Goal: Transaction & Acquisition: Purchase product/service

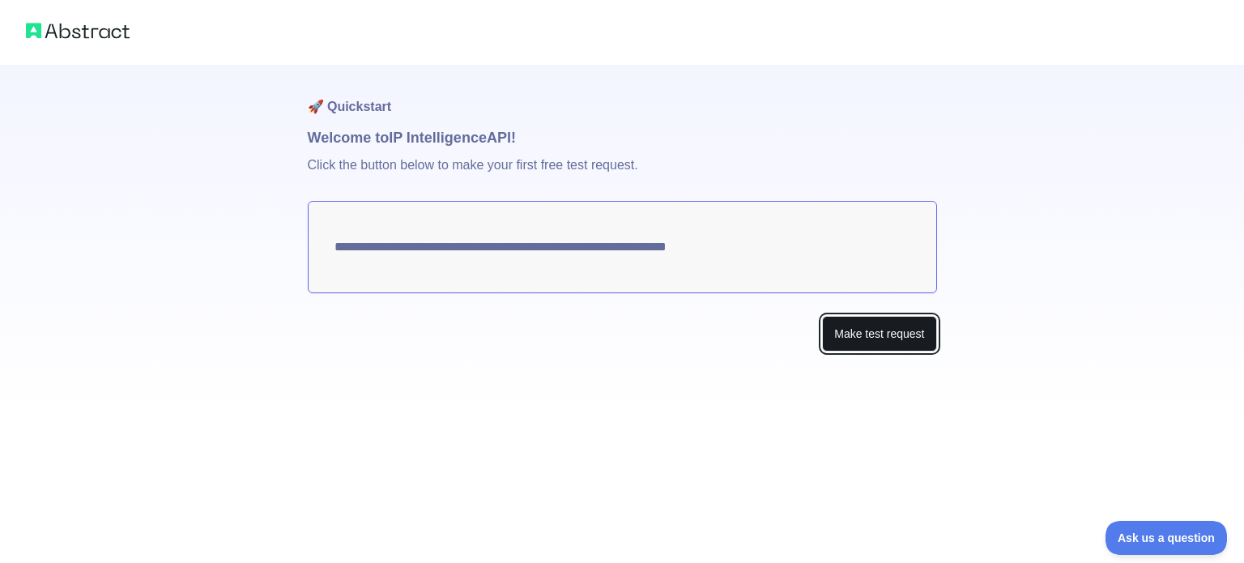
click at [850, 333] on button "Make test request" at bounding box center [879, 334] width 114 height 36
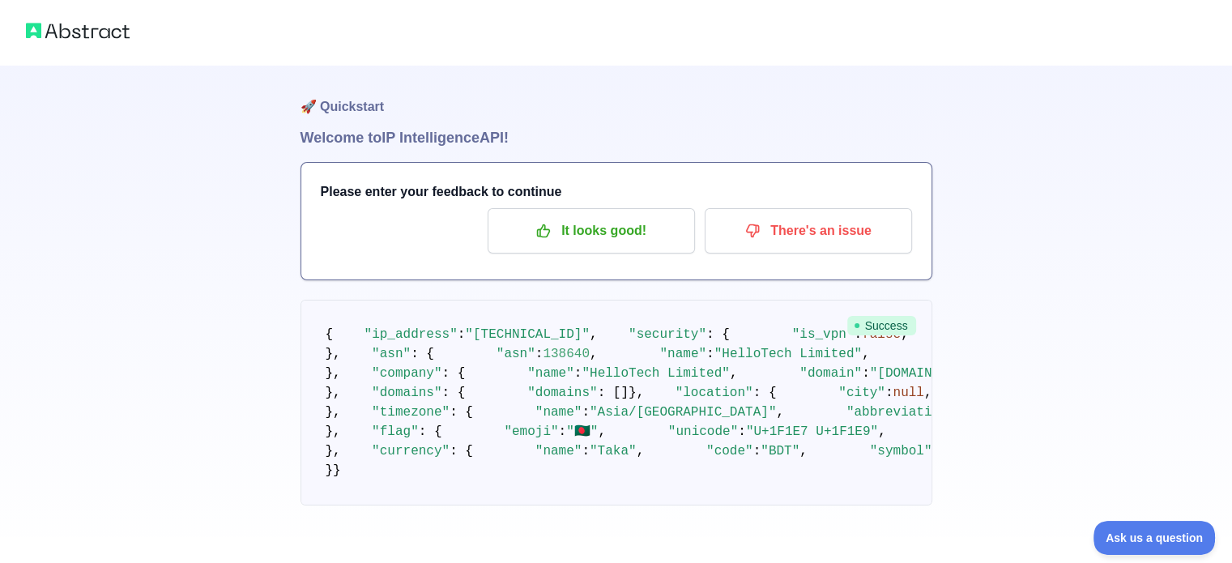
click at [109, 25] on img at bounding box center [78, 30] width 104 height 23
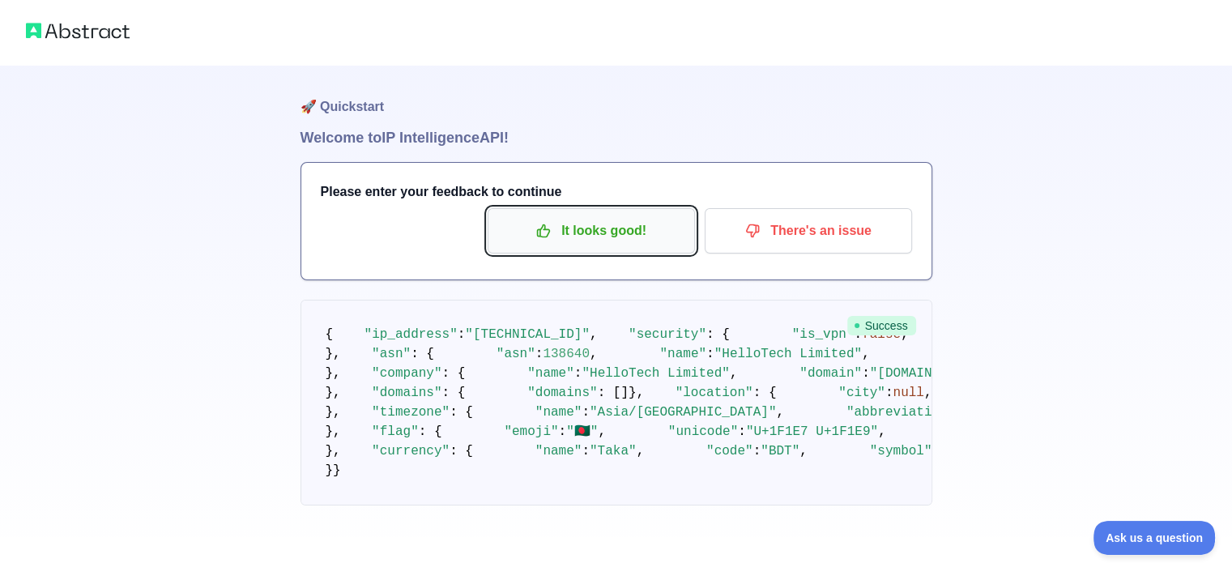
click at [598, 234] on p "It looks good!" at bounding box center [591, 231] width 183 height 28
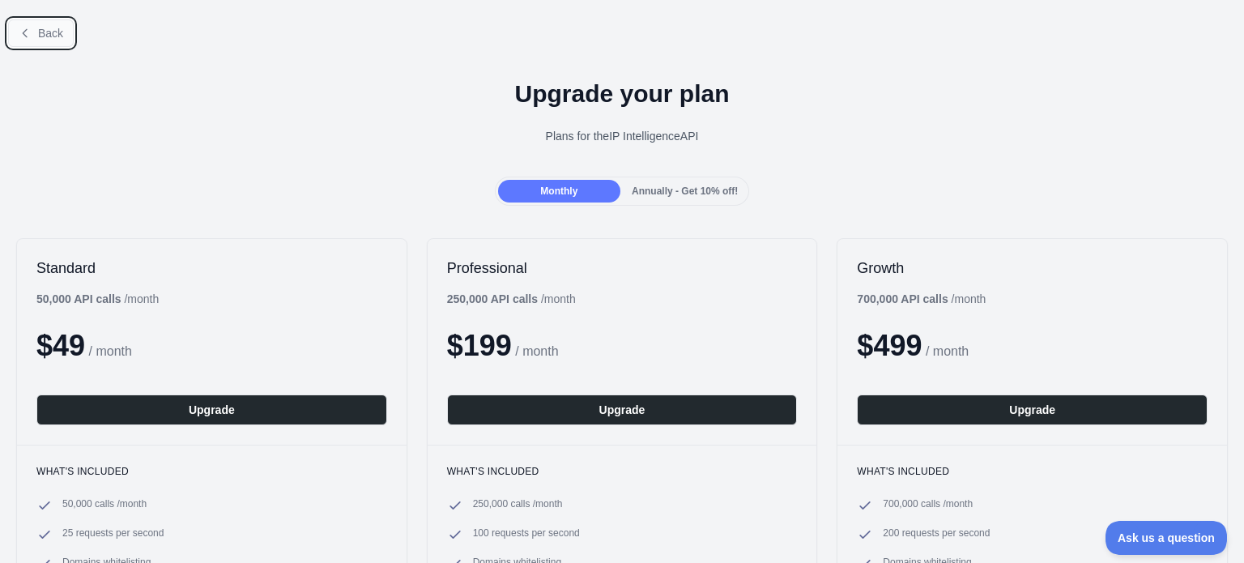
click at [32, 30] on button "Back" at bounding box center [41, 33] width 66 height 28
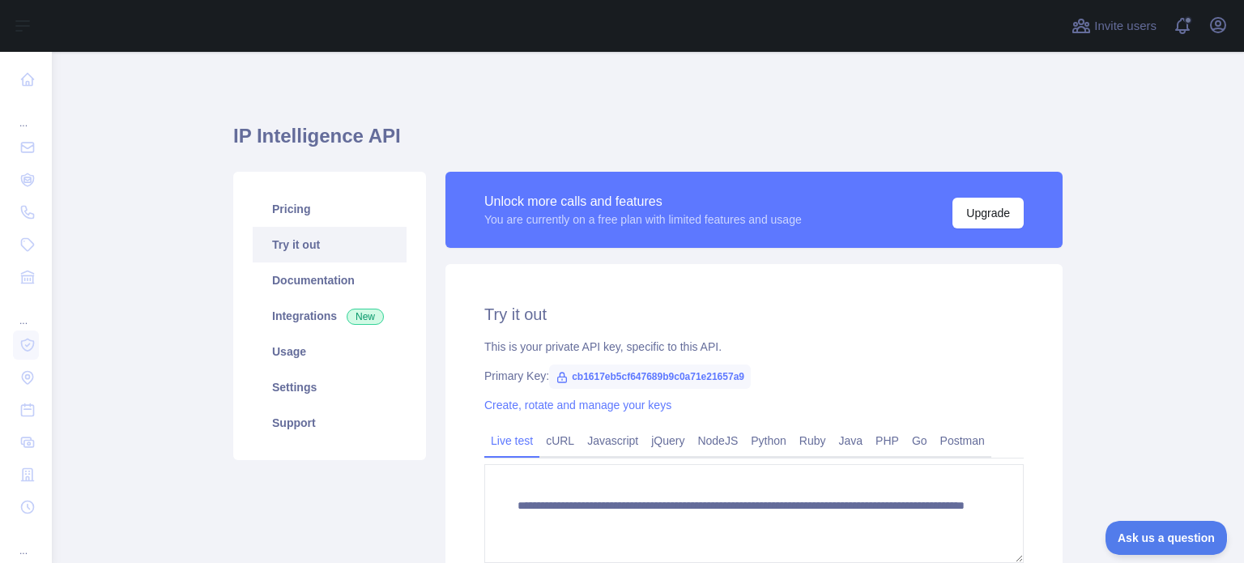
scroll to position [162, 0]
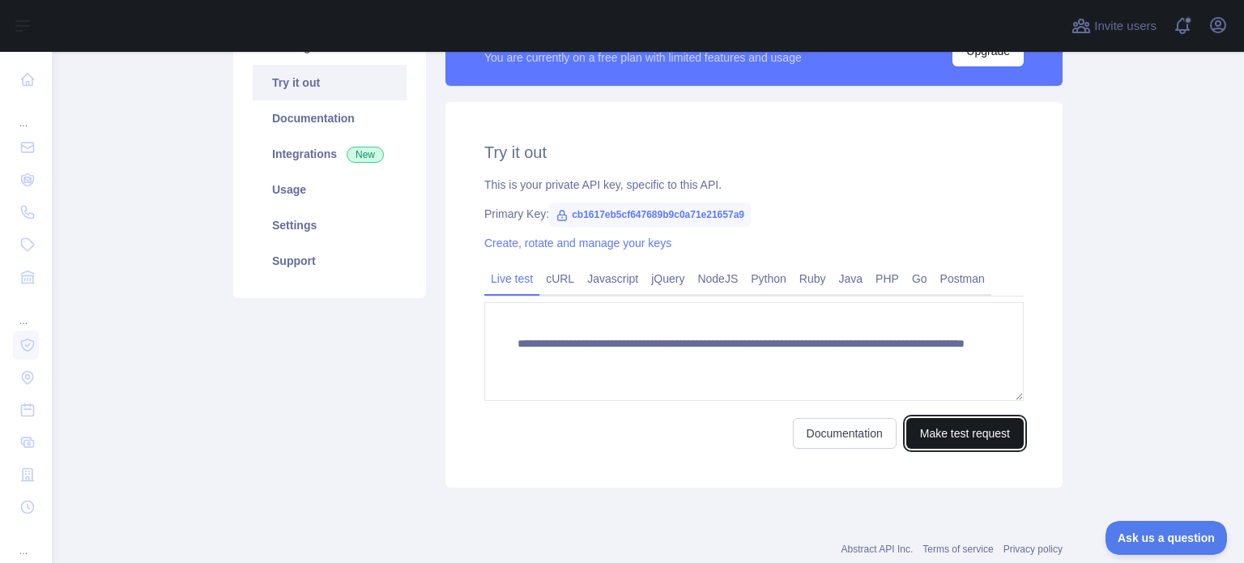
click at [931, 435] on button "Make test request" at bounding box center [964, 433] width 117 height 31
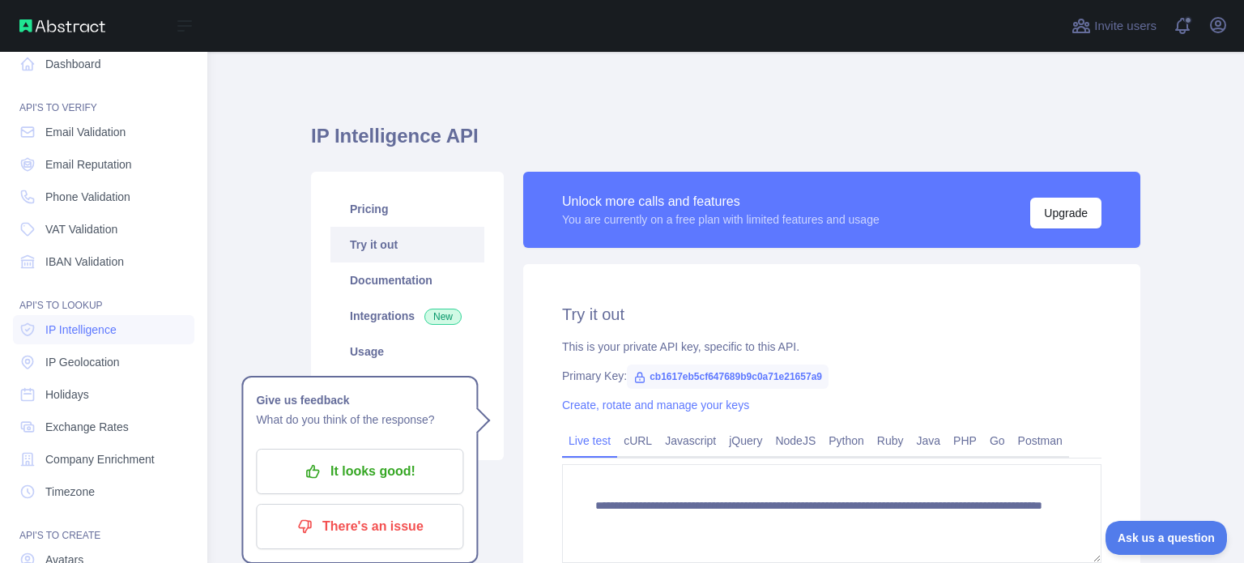
scroll to position [0, 0]
